Goal: Task Accomplishment & Management: Complete application form

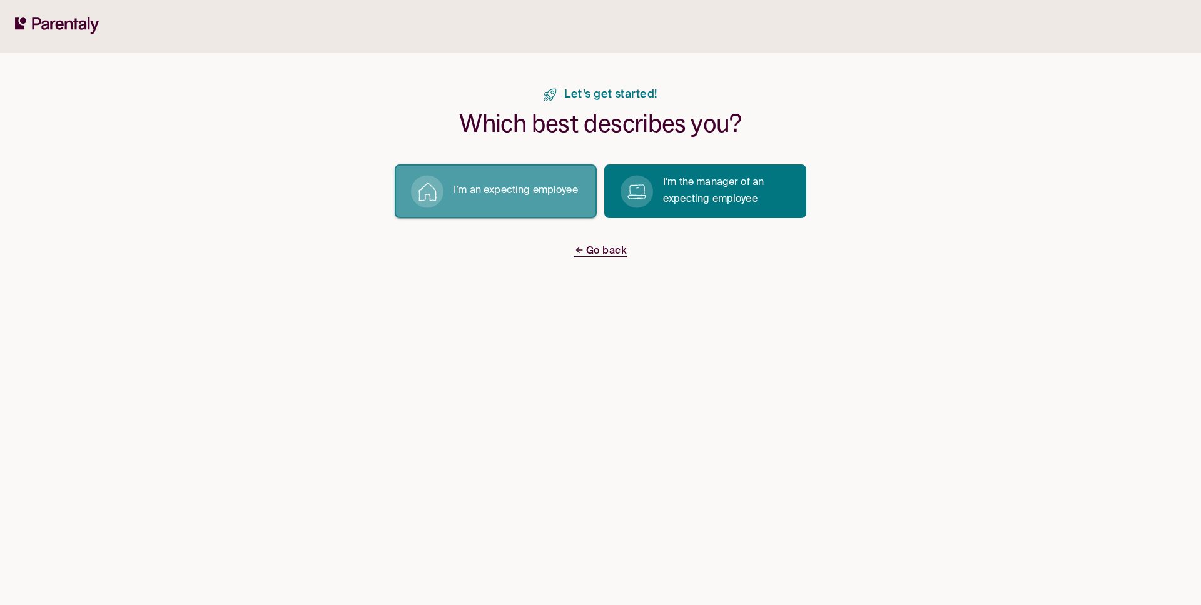
click at [525, 179] on button "I’m an expecting employee" at bounding box center [496, 192] width 202 height 54
